Goal: Information Seeking & Learning: Check status

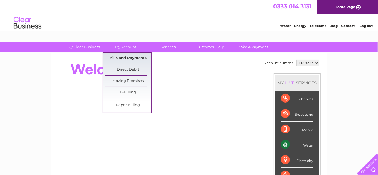
click at [133, 56] on link "Bills and Payments" at bounding box center [128, 58] width 46 height 11
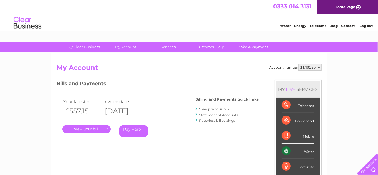
click at [92, 128] on link "." at bounding box center [86, 129] width 48 height 8
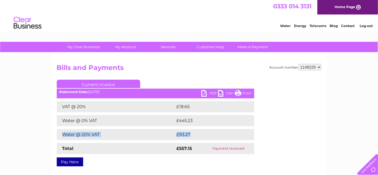
drag, startPoint x: 195, startPoint y: 133, endPoint x: 120, endPoint y: 128, distance: 74.6
click at [120, 128] on div "VAT @ 20% £18.65 Water @ 0% VAT £445.23 Water @ 20% VAT £93.27 Total £557.15" at bounding box center [155, 127] width 197 height 53
click at [206, 122] on td "£445.23" at bounding box center [209, 120] width 69 height 11
click at [211, 93] on link "PDF" at bounding box center [209, 94] width 17 height 8
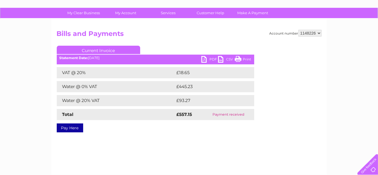
scroll to position [49, 0]
